Goal: Find specific page/section: Locate a particular part of the current website

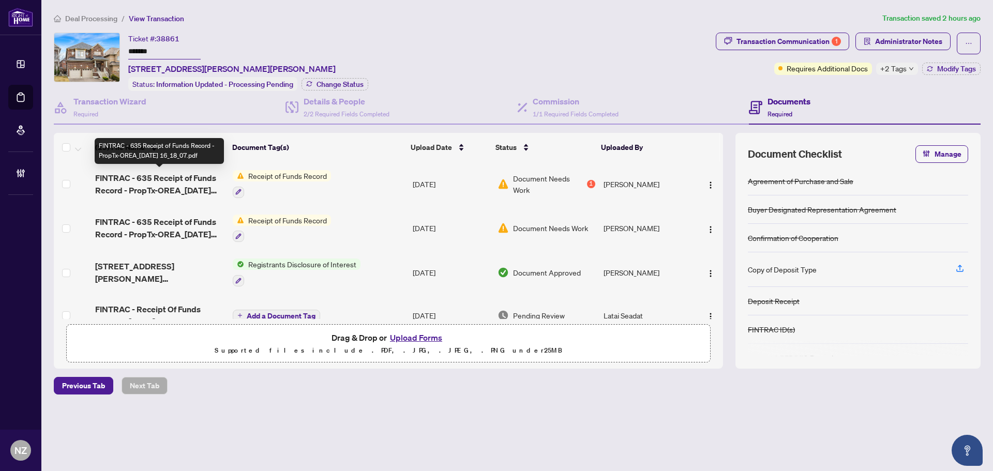
click at [161, 188] on span "FINTRAC - 635 Receipt of Funds Record - PropTx-OREA_[DATE] 16_18_07.pdf" at bounding box center [159, 184] width 129 height 25
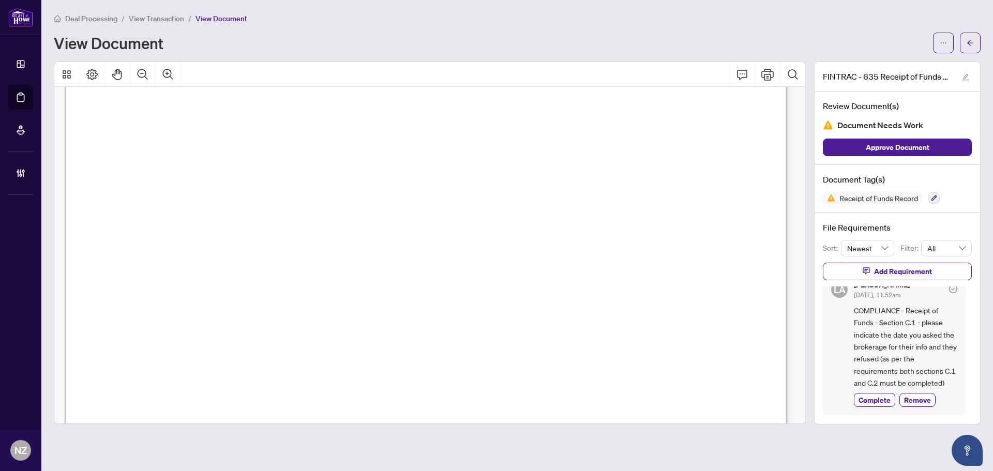
scroll to position [25, 0]
click at [966, 40] on icon "arrow-left" at bounding box center [969, 42] width 7 height 7
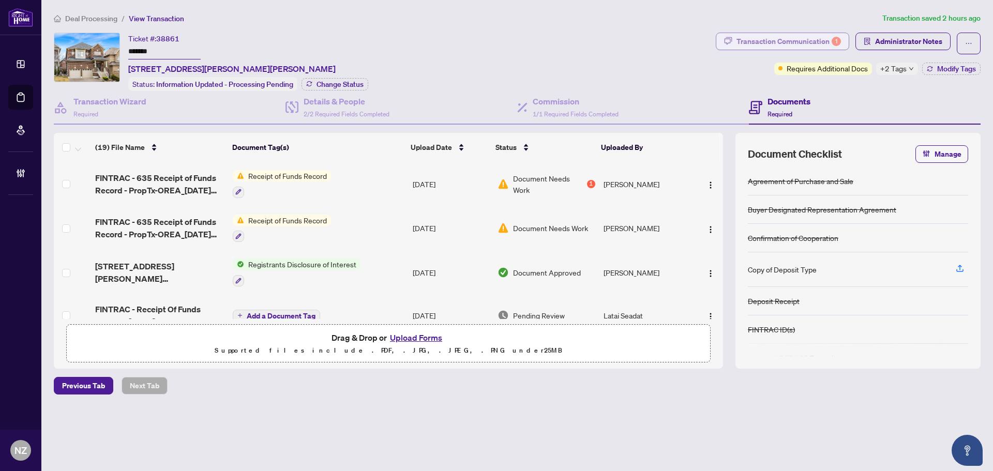
click at [789, 35] on div "Transaction Communication 1" at bounding box center [788, 41] width 104 height 17
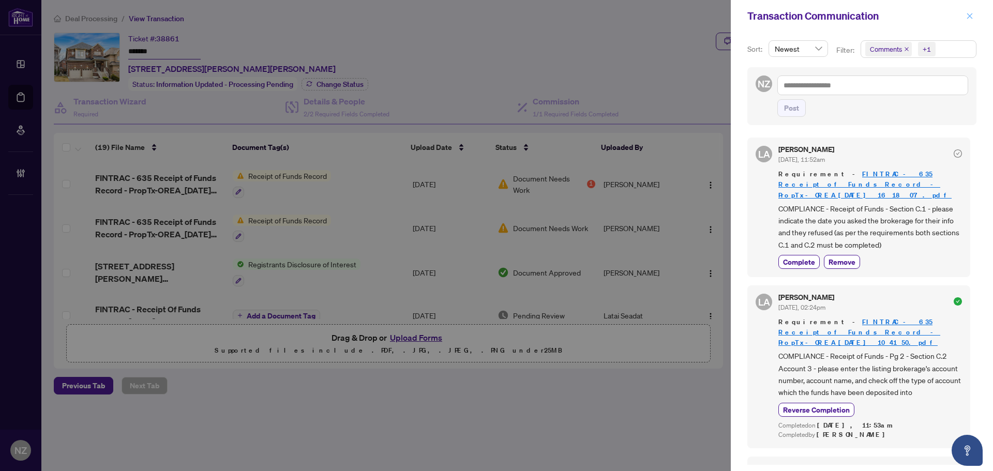
click at [965, 19] on button "button" at bounding box center [969, 16] width 13 height 12
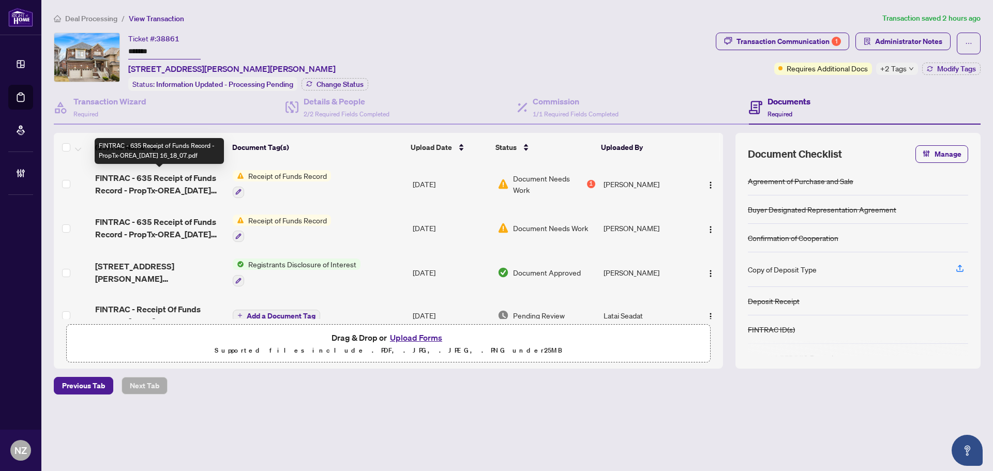
click at [206, 179] on span "FINTRAC - 635 Receipt of Funds Record - PropTx-OREA_[DATE] 16_18_07.pdf" at bounding box center [159, 184] width 129 height 25
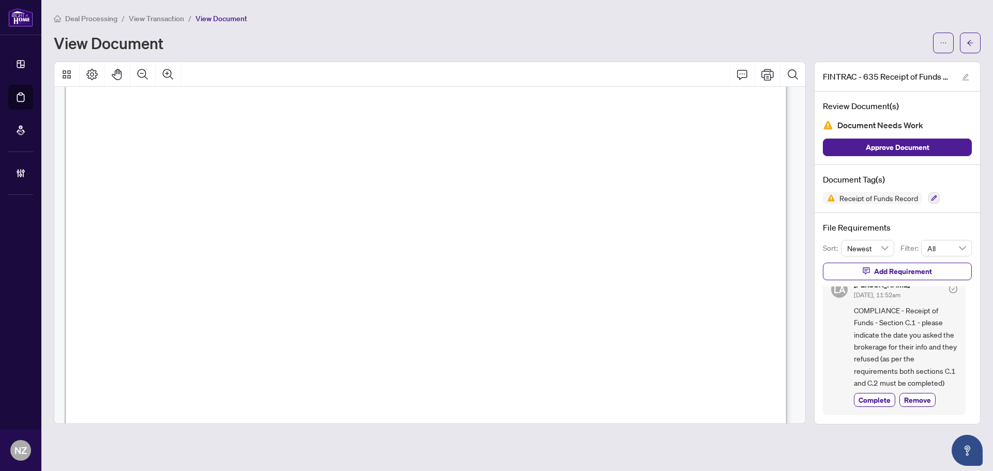
scroll to position [25, 0]
